Goal: Task Accomplishment & Management: Manage account settings

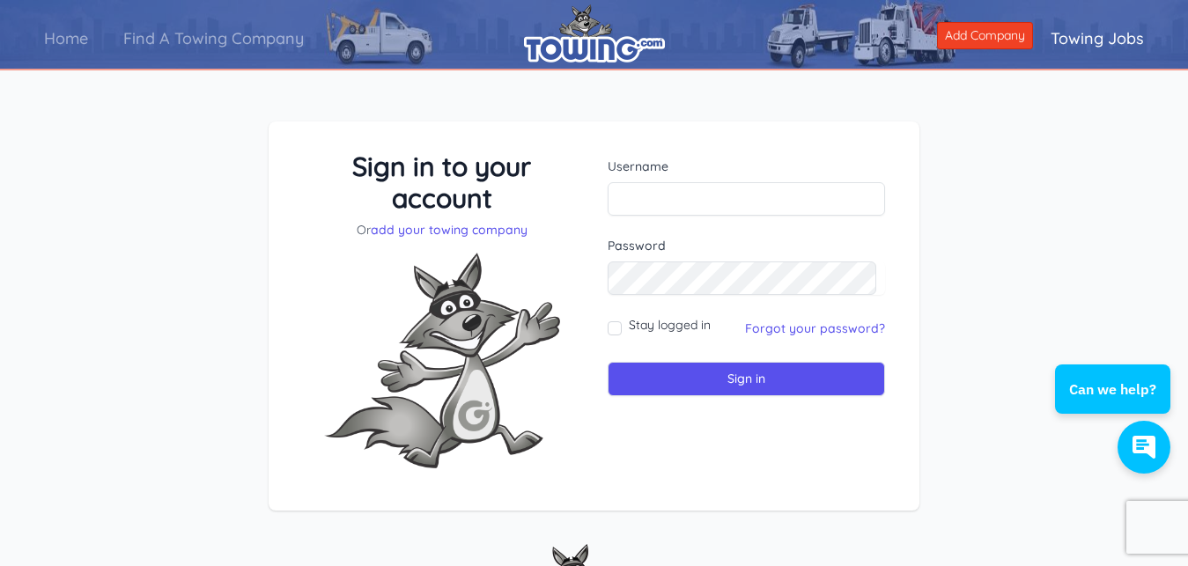
click at [324, 290] on img at bounding box center [442, 361] width 264 height 244
paste input "tmpuser8/9/2012 6:59:35 PM"
type input "tmpuser8/9/2012 6:59:35 PM"
click at [616, 327] on input "Stay logged in" at bounding box center [614, 328] width 14 height 14
checkbox input "true"
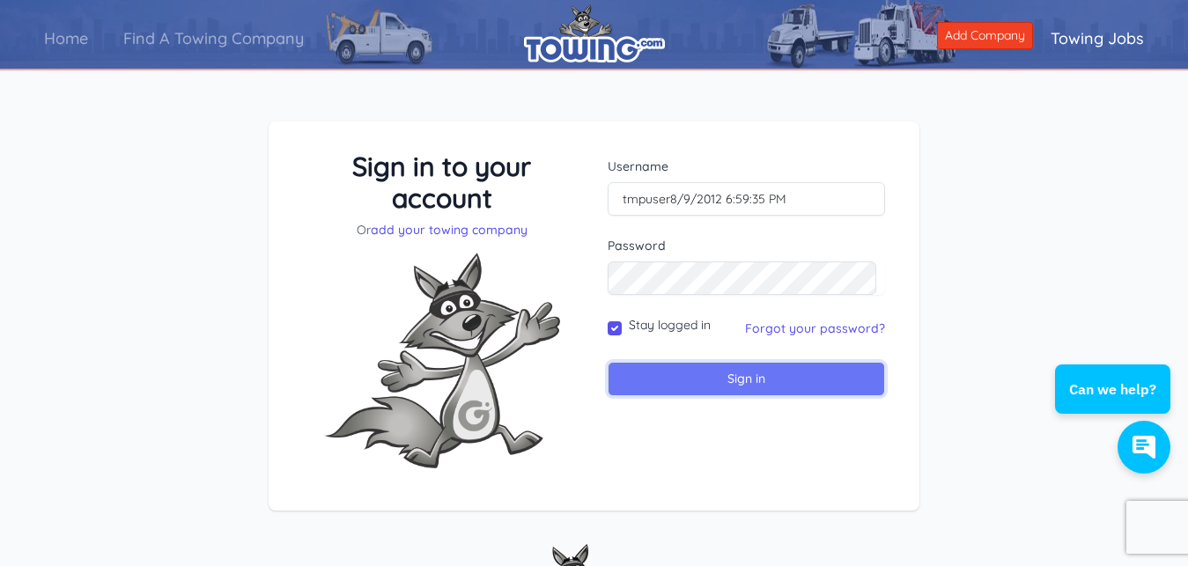
click at [690, 385] on input "Sign in" at bounding box center [745, 379] width 277 height 34
click at [683, 377] on input "Sign in" at bounding box center [745, 379] width 277 height 34
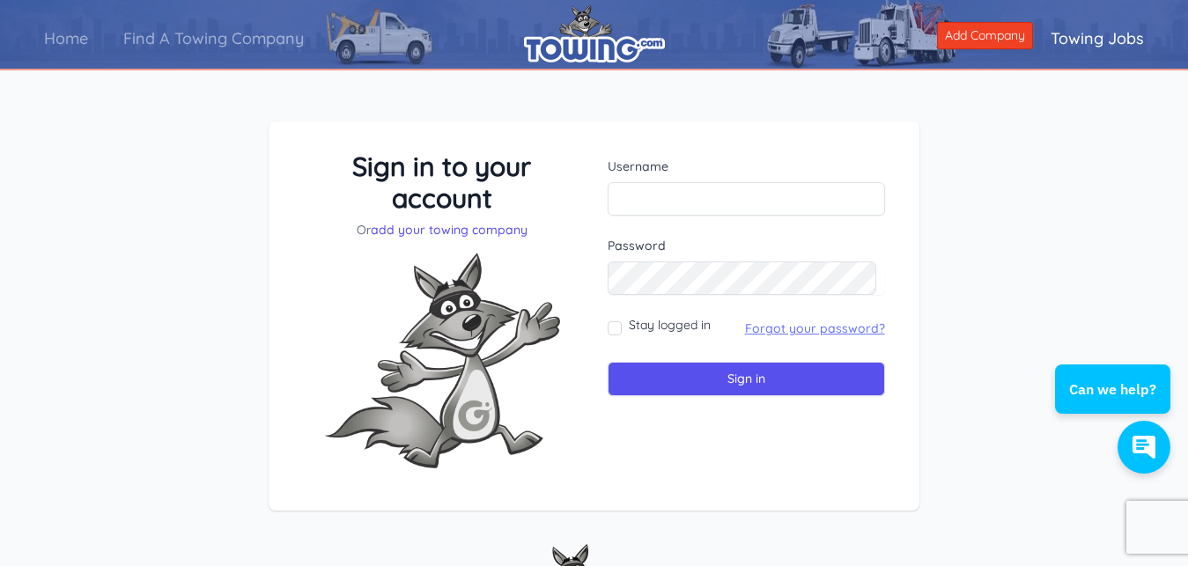
click at [768, 330] on link "Forgot your password?" at bounding box center [815, 328] width 140 height 16
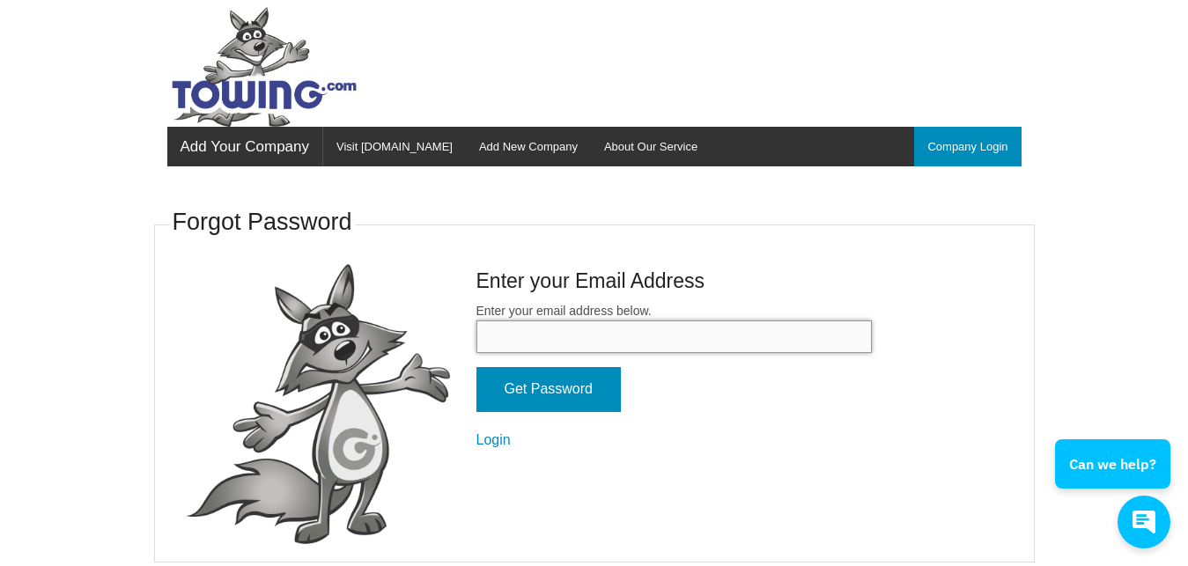
click at [742, 339] on input "Enter your email address below." at bounding box center [673, 336] width 395 height 33
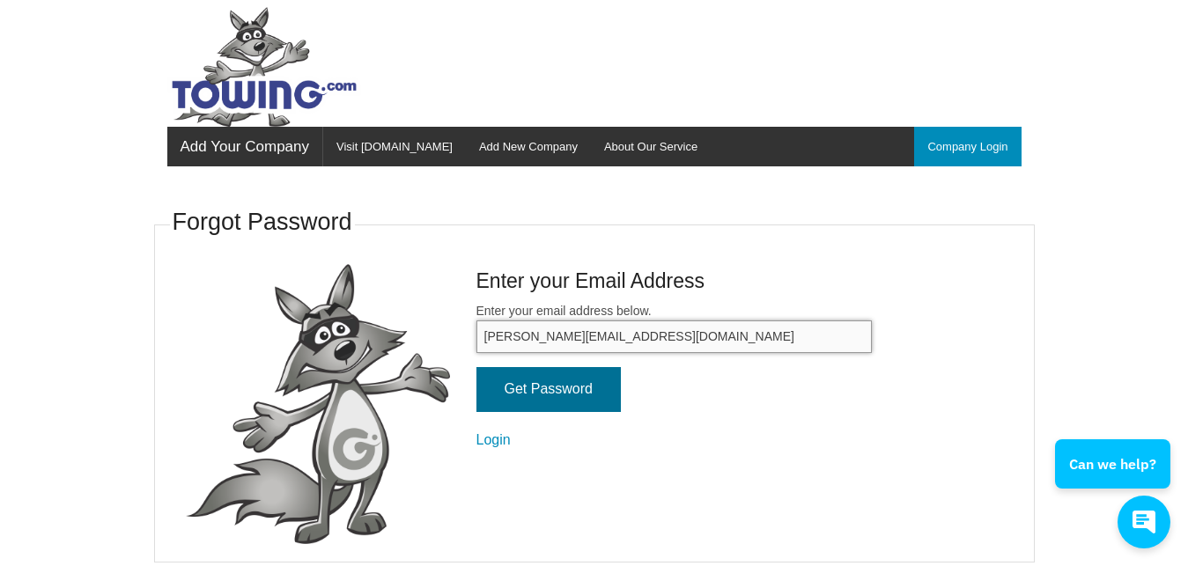
type input "steve@corinthwreckerservice.com"
click at [570, 381] on input "Get Password" at bounding box center [548, 389] width 144 height 45
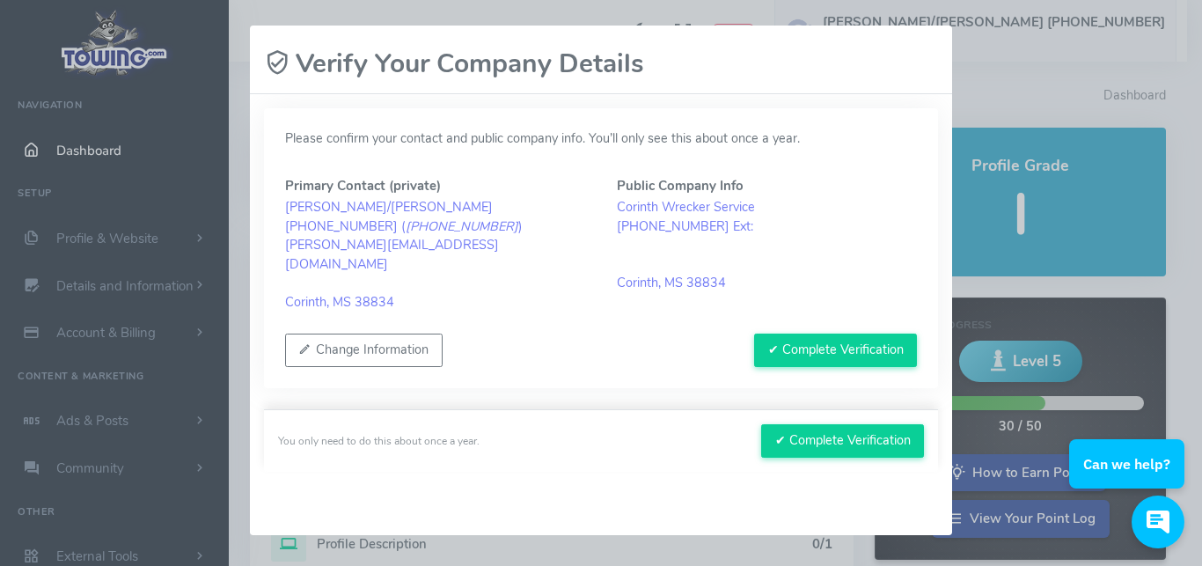
click at [1004, 99] on div "Please wait, submitting data... Verify Your Company Details Please confirm your…" at bounding box center [601, 283] width 1202 height 566
click at [374, 334] on button "Change Information" at bounding box center [364, 350] width 158 height 33
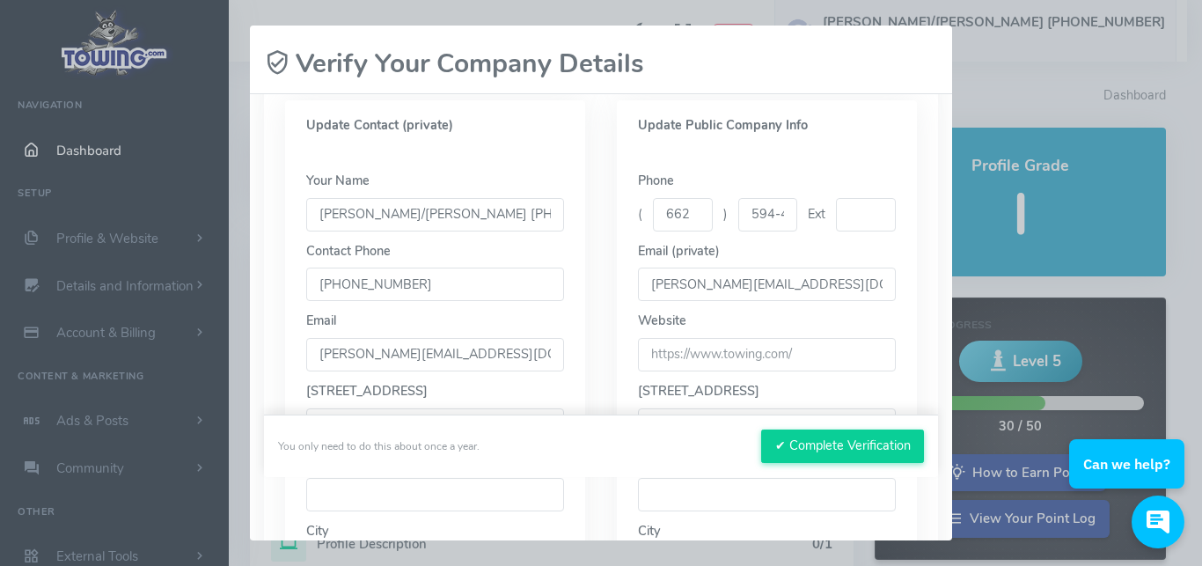
scroll to position [317, 0]
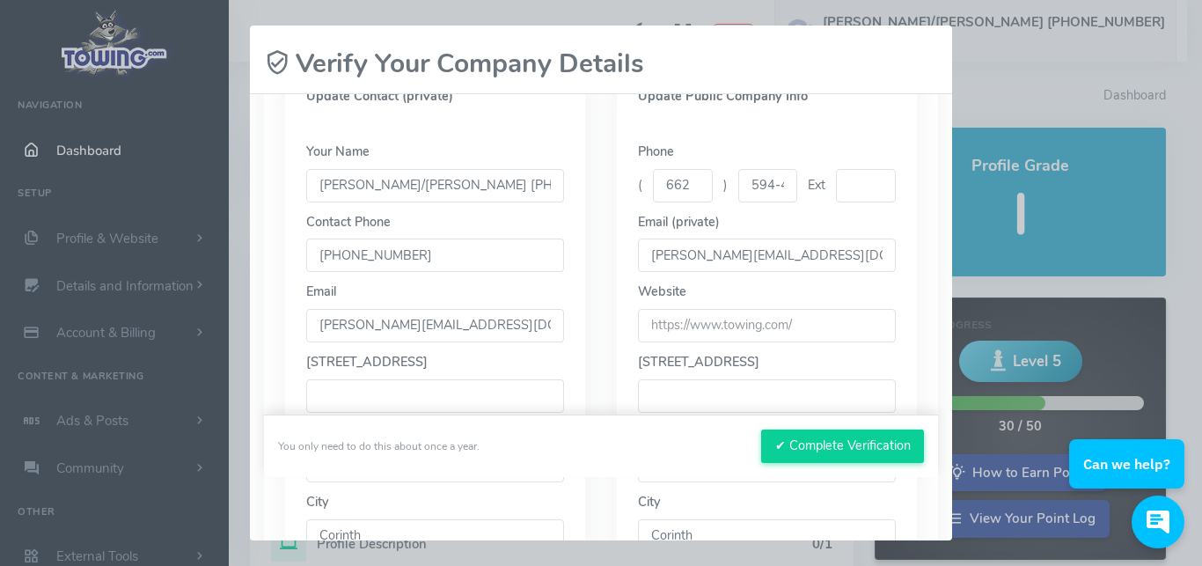
click at [415, 239] on input "662-664-0421" at bounding box center [435, 255] width 258 height 33
type input "6"
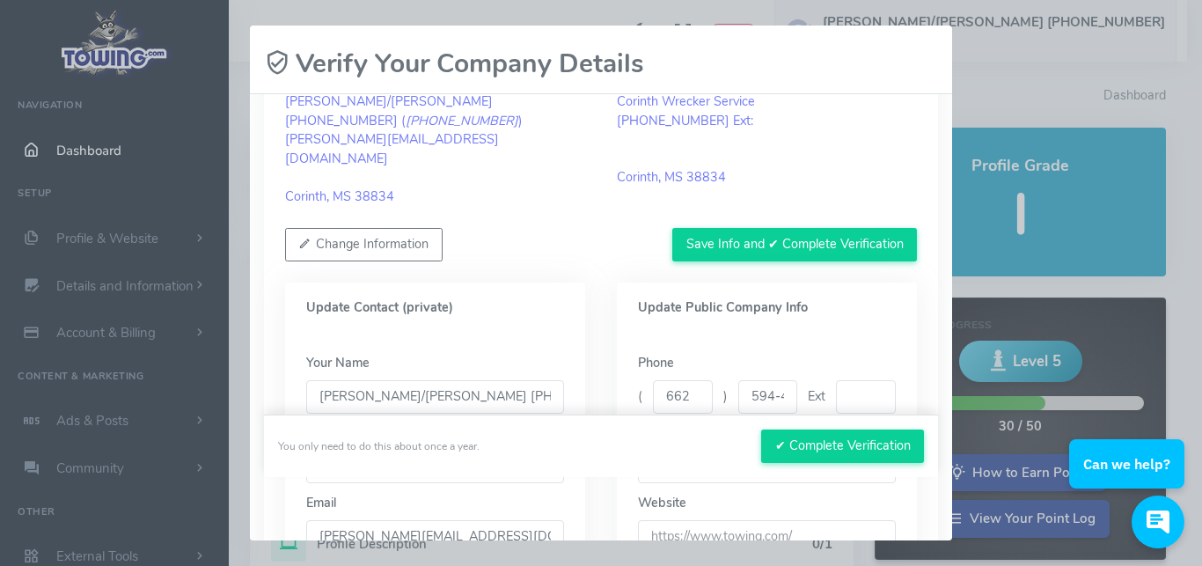
scroll to position [211, 0]
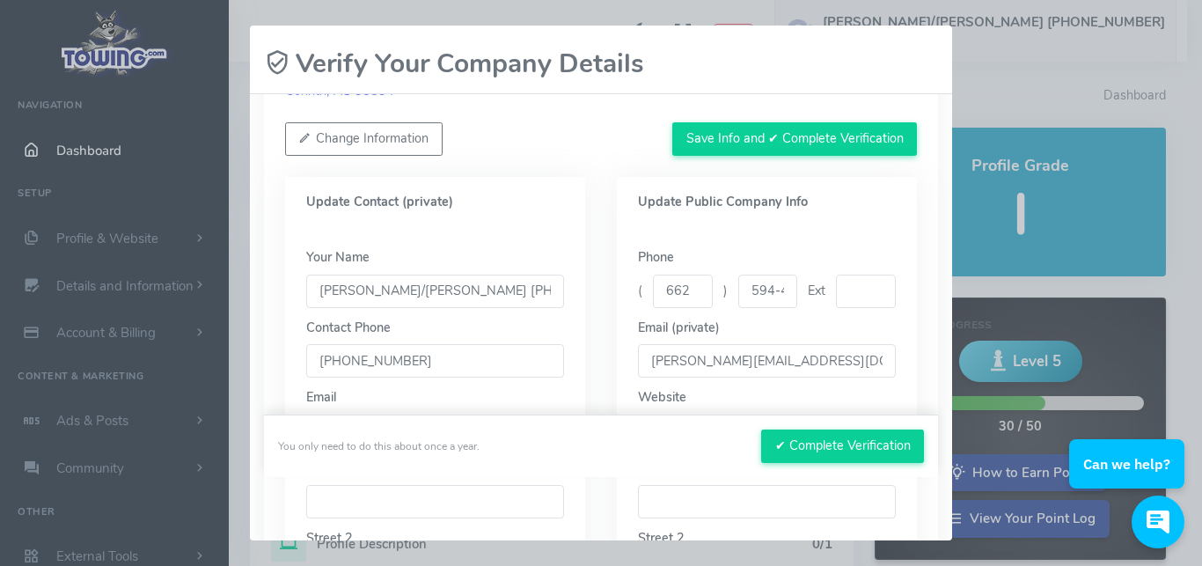
type input "662-594-4110"
click at [499, 275] on input "[PERSON_NAME]/[PERSON_NAME] [PHONE_NUMBER]" at bounding box center [435, 291] width 258 height 33
type input "Jon Richardson/Steve POC 662-594-4110"
click at [791, 447] on button "✔ Complete Verification" at bounding box center [842, 446] width 163 height 33
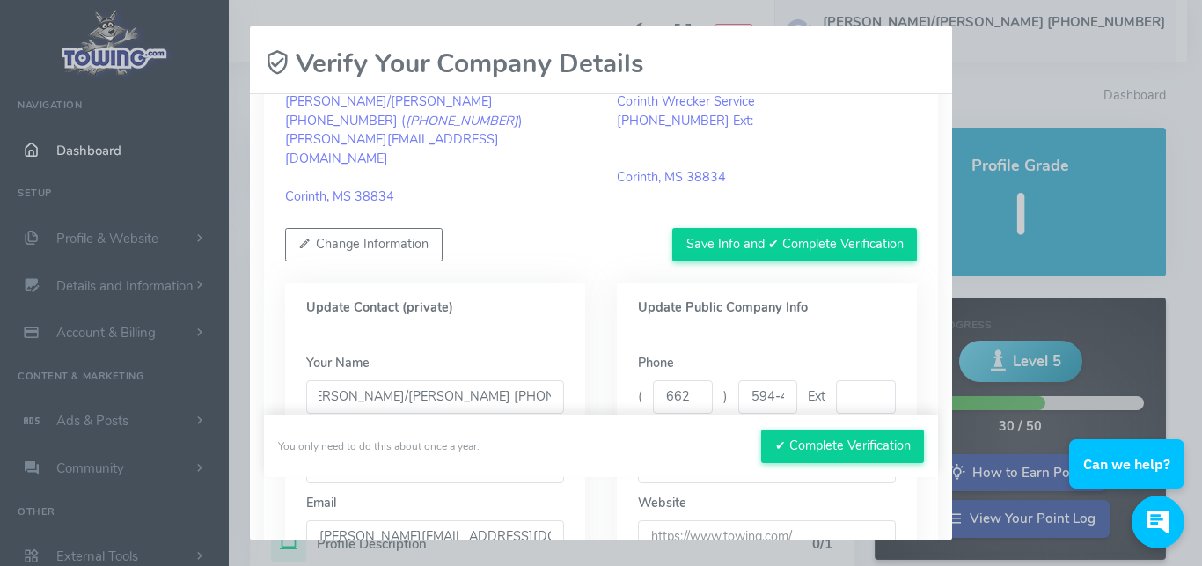
scroll to position [0, 0]
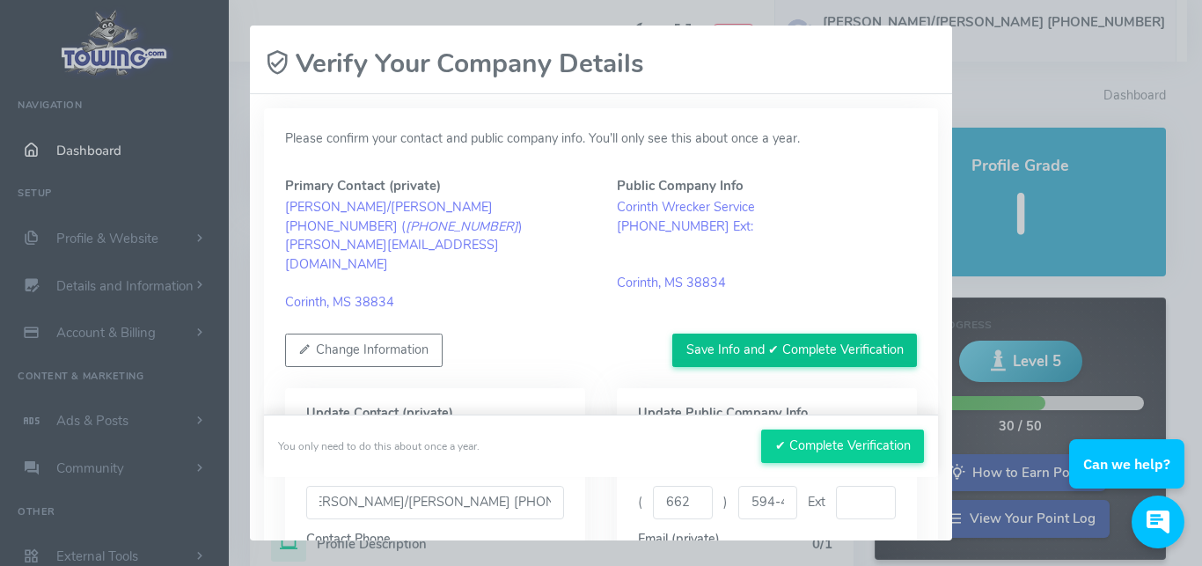
click at [732, 334] on button "Save Info and ✔ Complete Verification" at bounding box center [795, 350] width 245 height 33
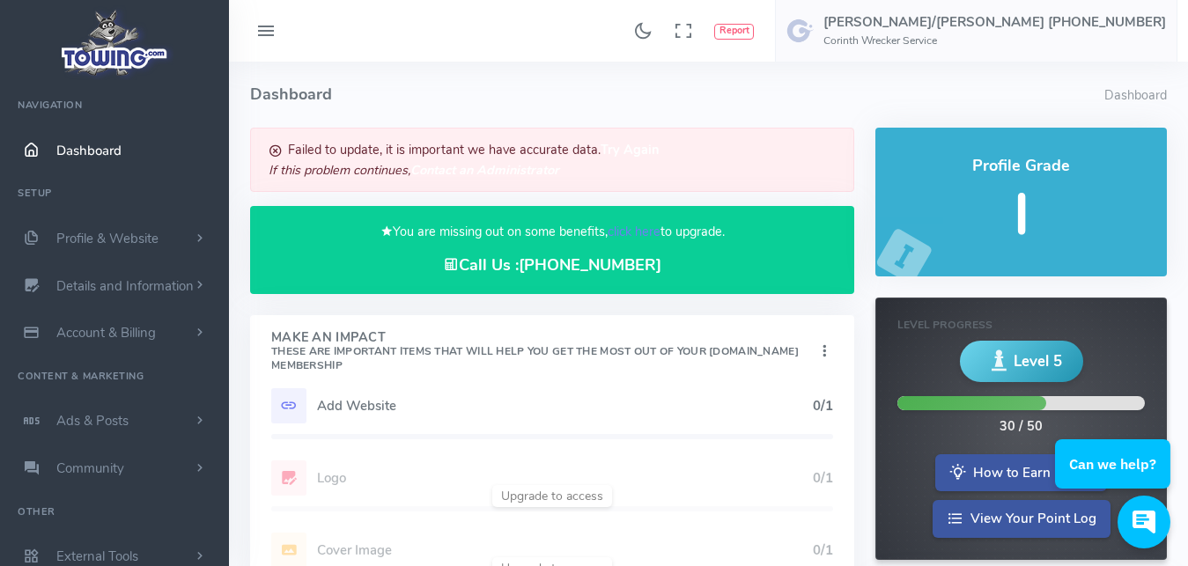
click at [638, 151] on b "Try Again" at bounding box center [629, 149] width 58 height 18
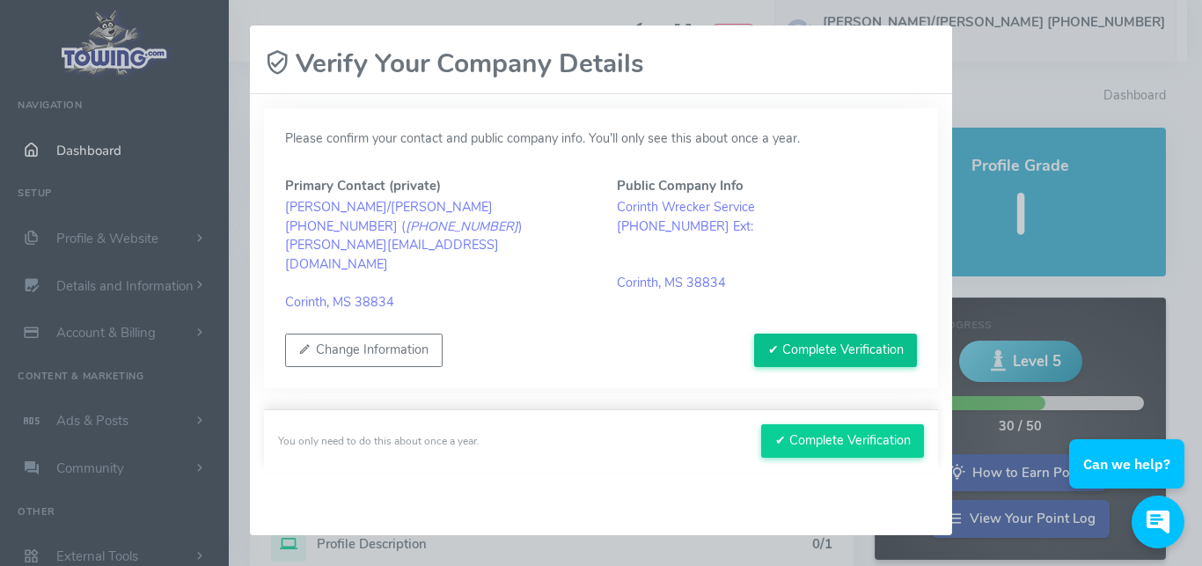
click at [798, 334] on button "✔ Complete Verification" at bounding box center [835, 350] width 163 height 33
